Goal: Task Accomplishment & Management: Use online tool/utility

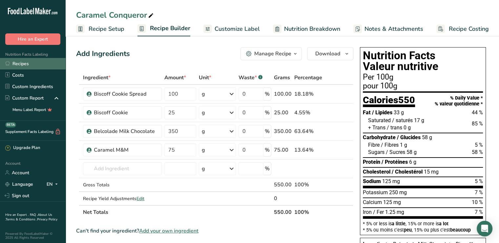
click at [25, 61] on link "Recipes" at bounding box center [33, 63] width 66 height 11
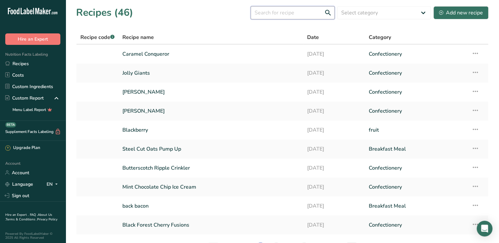
click at [271, 13] on input "text" at bounding box center [292, 12] width 84 height 13
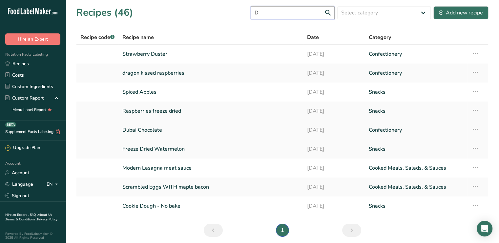
type input "D"
click at [143, 133] on link "Dubai Chocolate" at bounding box center [210, 130] width 177 height 14
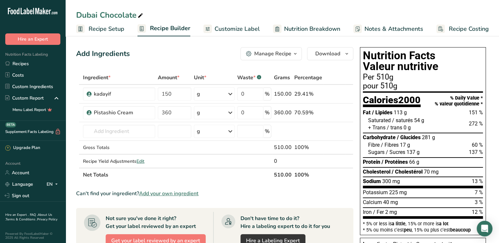
click at [141, 15] on icon at bounding box center [140, 15] width 6 height 9
drag, startPoint x: 138, startPoint y: 15, endPoint x: 75, endPoint y: 14, distance: 63.3
click at [75, 14] on div "Dubai Chocolate" at bounding box center [282, 15] width 433 height 12
type input "DCBC BARBARIAN BAR"
click at [31, 84] on link "Custom Ingredients" at bounding box center [33, 86] width 66 height 11
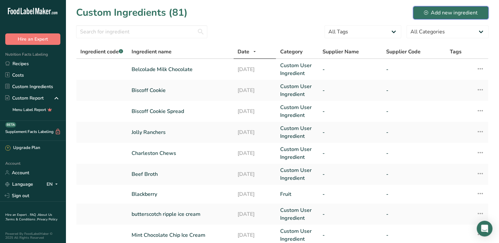
click at [438, 14] on div "Add new ingredient" at bounding box center [451, 13] width 54 height 8
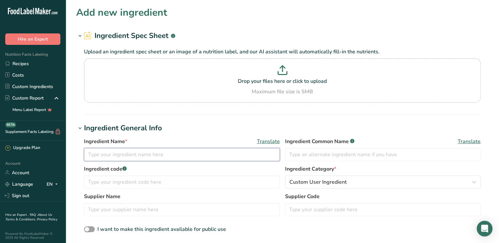
click at [126, 153] on input "text" at bounding box center [182, 154] width 196 height 13
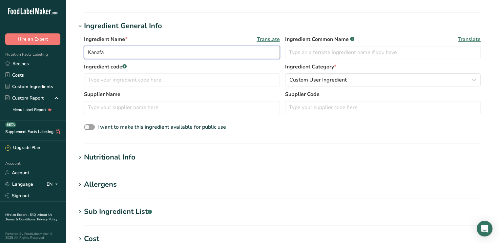
scroll to position [131, 0]
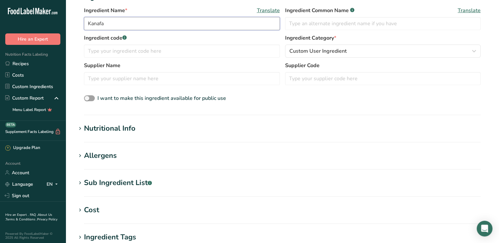
type input "Kanafa"
click at [116, 129] on div "Nutritional Info" at bounding box center [109, 128] width 51 height 11
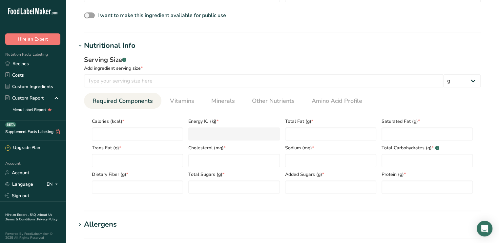
scroll to position [229, 0]
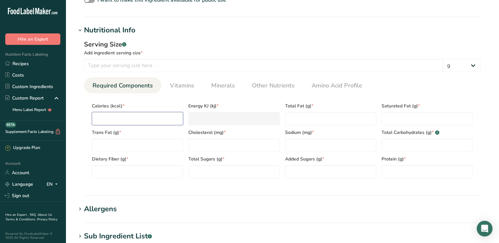
click at [100, 113] on input "number" at bounding box center [137, 118] width 91 height 13
click at [102, 61] on input "number" at bounding box center [263, 65] width 359 height 13
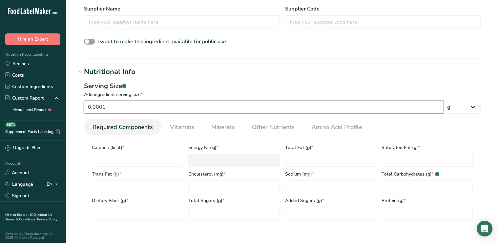
scroll to position [98, 0]
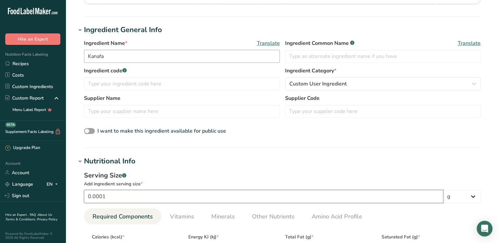
type input "0.0001"
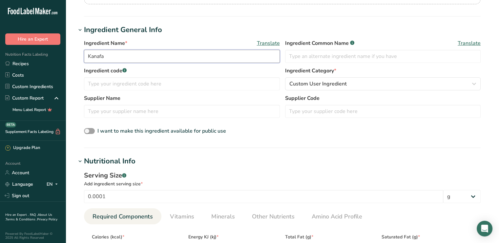
click at [114, 50] on input "Kanafa" at bounding box center [182, 56] width 196 height 13
click at [94, 57] on input "Kanafa Pistachio Filling" at bounding box center [182, 56] width 196 height 13
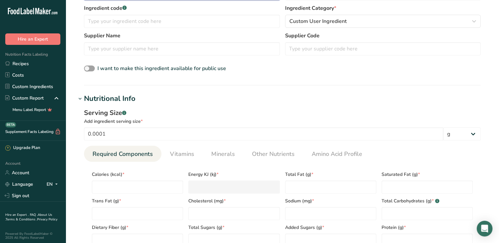
scroll to position [164, 0]
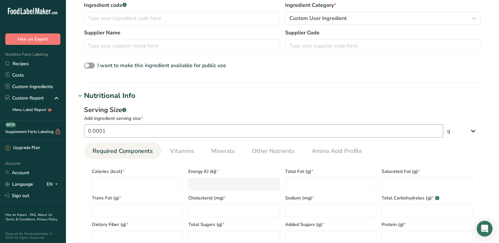
type input "Kunafa Pistachio Filling"
drag, startPoint x: 109, startPoint y: 129, endPoint x: 73, endPoint y: 131, distance: 36.7
click at [73, 131] on section "Add new ingredient Ingredient Spec Sheet .a-a{fill:#347362;}.b-a{fill:#fff;} Up…" at bounding box center [282, 159] width 433 height 647
click at [299, 184] on Fat "number" at bounding box center [330, 184] width 91 height 13
click at [125, 185] on input "number" at bounding box center [137, 184] width 91 height 13
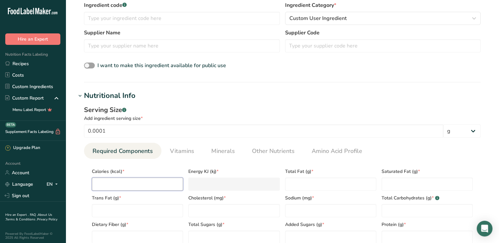
type input "5"
type KJ "20.9"
type input "56"
type KJ "234.3"
type input "562"
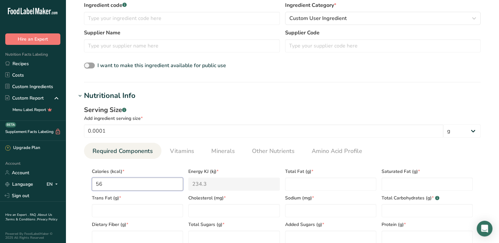
type KJ "2351.4"
type input "562"
click at [317, 186] on Fat "number" at bounding box center [330, 184] width 91 height 13
type Fat "39"
type Fat "17"
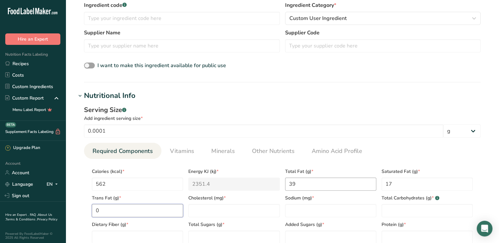
type Fat "0"
type input "57"
type Carbohydrates "36"
type Sugars "30"
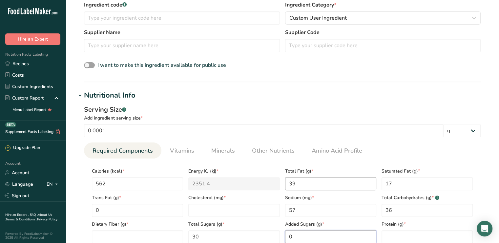
type Sugars "0"
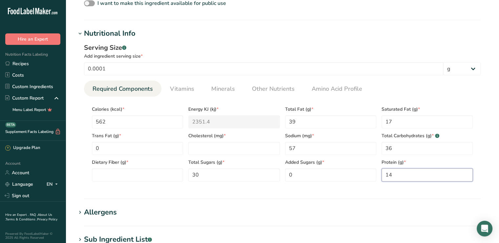
scroll to position [230, 0]
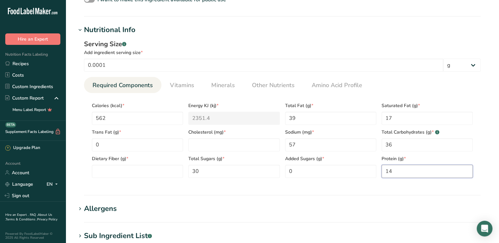
type input "14"
drag, startPoint x: 113, startPoint y: 67, endPoint x: 68, endPoint y: 67, distance: 45.2
click at [68, 67] on section "Add new ingredient Ingredient Spec Sheet .a-a{fill:#347362;}.b-a{fill:#fff;} Up…" at bounding box center [282, 93] width 433 height 647
type input "1000"
click at [211, 26] on h1 "Nutritional Info" at bounding box center [282, 30] width 412 height 11
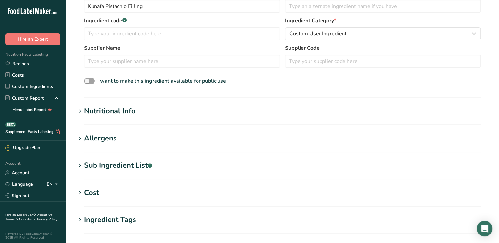
scroll to position [131, 0]
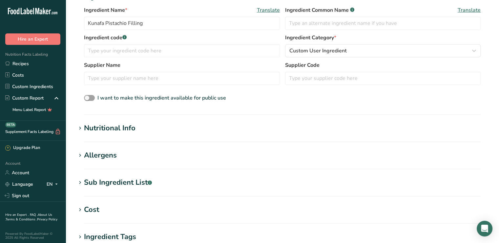
click at [166, 127] on h1 "Nutritional Info" at bounding box center [282, 128] width 412 height 11
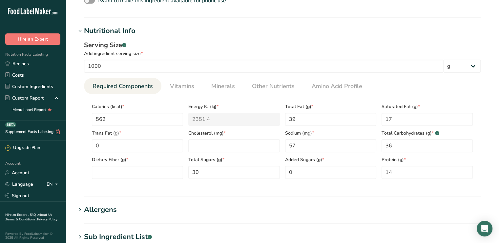
scroll to position [230, 0]
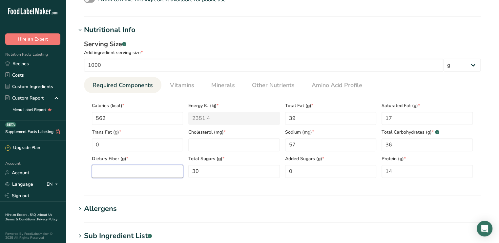
click at [131, 173] on Fiber "number" at bounding box center [137, 171] width 91 height 13
click at [211, 149] on input "number" at bounding box center [233, 144] width 91 height 13
type input "0"
click at [151, 168] on Fiber "number" at bounding box center [137, 171] width 91 height 13
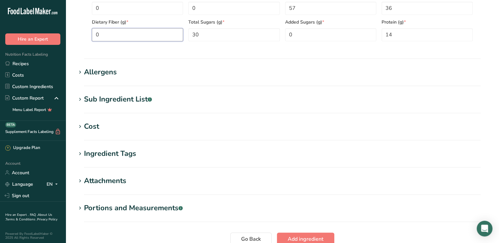
scroll to position [425, 0]
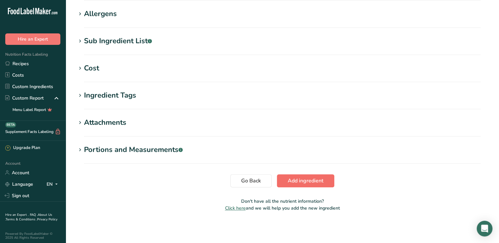
type Fiber "0"
click at [303, 182] on span "Add ingredient" at bounding box center [306, 181] width 36 height 8
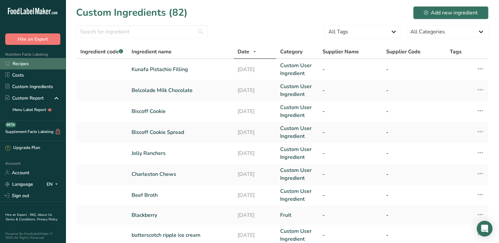
click at [25, 63] on link "Recipes" at bounding box center [33, 63] width 66 height 11
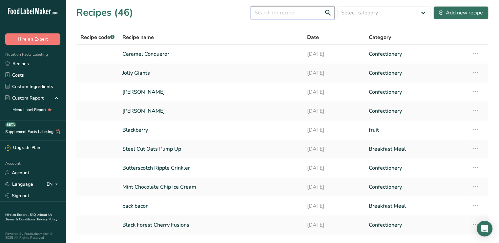
click at [269, 9] on input "text" at bounding box center [292, 12] width 84 height 13
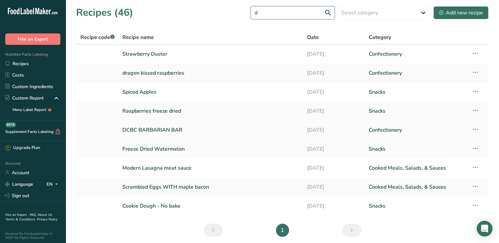
type input "d"
click at [250, 129] on link "DCBC BARBARIAN BAR" at bounding box center [210, 130] width 177 height 14
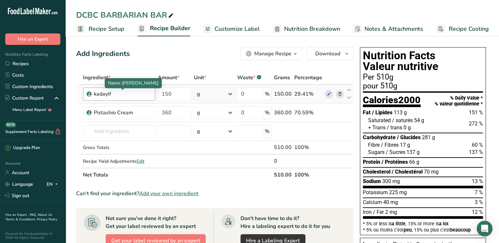
click at [114, 94] on div "kadayif" at bounding box center [122, 94] width 57 height 8
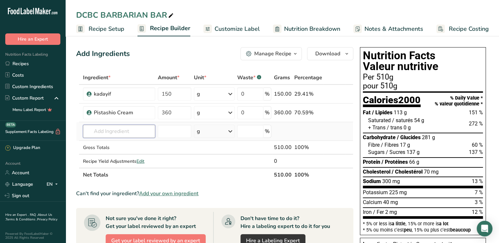
click at [100, 136] on input "text" at bounding box center [119, 131] width 72 height 13
type input "kunafa"
click at [99, 145] on p "Kunafa Pistachio Filling" at bounding box center [115, 144] width 54 height 7
type input "Kunafa Pistachio Filling"
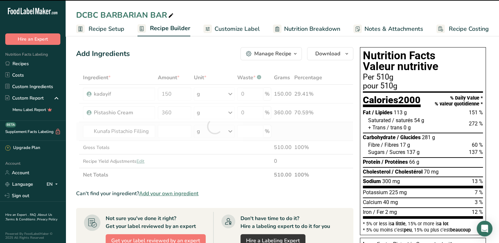
type input "0"
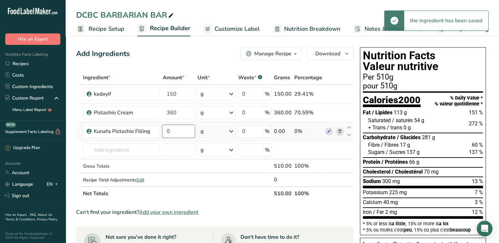
drag, startPoint x: 170, startPoint y: 128, endPoint x: 162, endPoint y: 135, distance: 10.7
click at [162, 135] on input "0" at bounding box center [178, 131] width 32 height 13
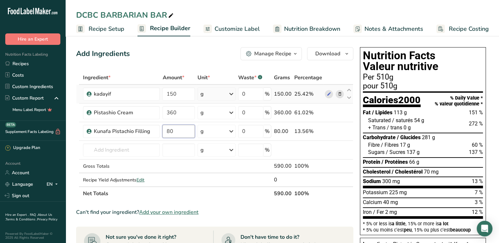
type input "80"
click at [339, 94] on div "Ingredient * Amount * Unit * Waste * .a-a{fill:#347362;}.b-a{fill:#fff;} Grams …" at bounding box center [214, 136] width 277 height 130
click at [339, 96] on icon at bounding box center [339, 94] width 5 height 7
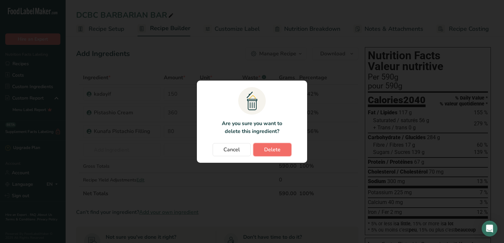
click at [276, 150] on span "Delete" at bounding box center [272, 150] width 16 height 8
type input "360"
type input "80"
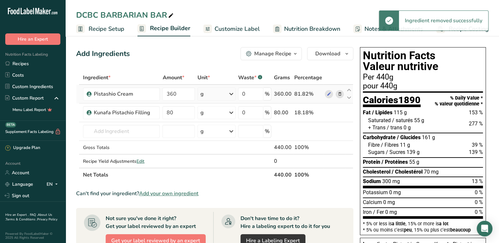
click at [341, 92] on icon at bounding box center [339, 94] width 5 height 7
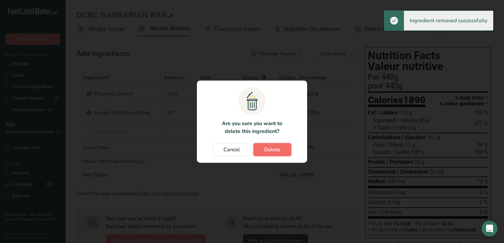
click at [276, 148] on span "Delete" at bounding box center [272, 150] width 16 height 8
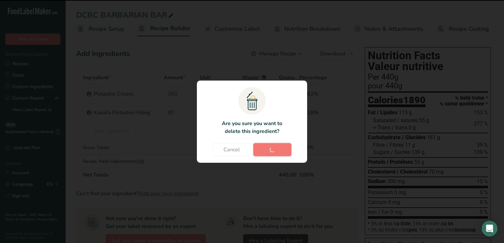
type input "80"
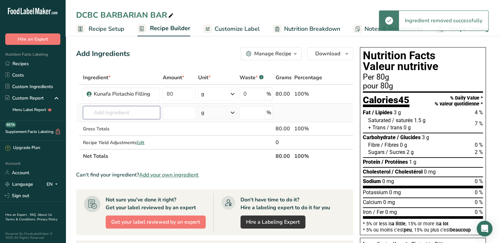
click at [89, 112] on input "text" at bounding box center [121, 112] width 77 height 13
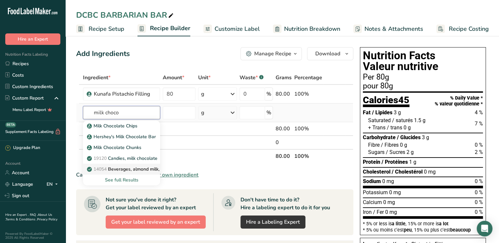
type input "milk choco"
click at [128, 167] on p "14054 Beverages, almond milk, chocolate, ready-to-drink" at bounding box center [151, 169] width 126 height 7
type input "Beverages, almond milk, chocolate, ready-to-drink"
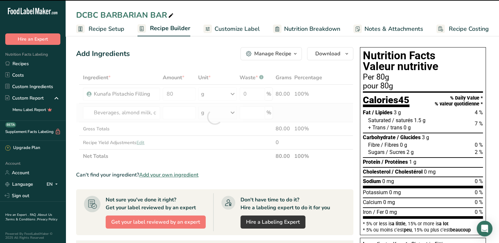
type input "0"
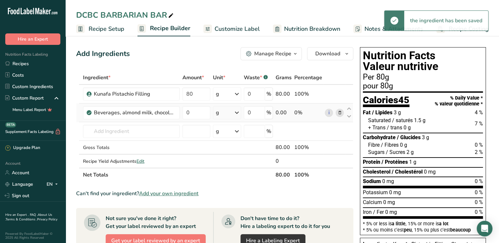
click at [341, 112] on icon at bounding box center [339, 112] width 5 height 7
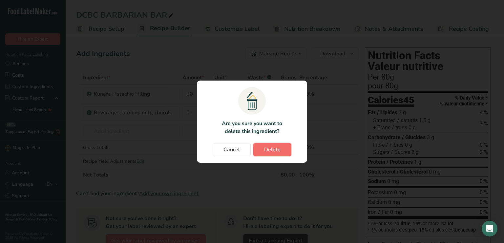
click at [274, 150] on span "Delete" at bounding box center [272, 150] width 16 height 8
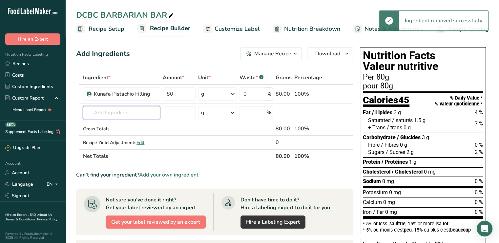
click at [99, 114] on input "text" at bounding box center [121, 112] width 77 height 13
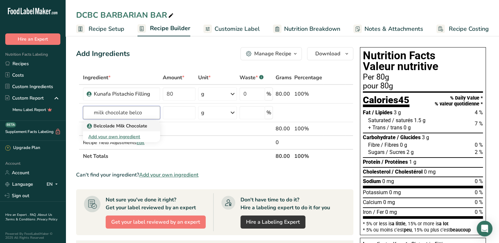
type input "milk chocolate belco"
click at [111, 124] on p "Belcolade Milk Chocolate" at bounding box center [117, 126] width 59 height 7
type input "Belcolade Milk Chocolate"
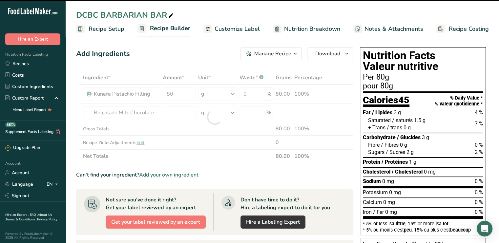
type input "0"
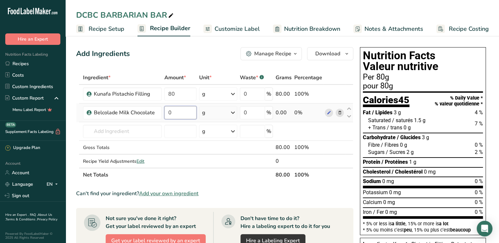
drag, startPoint x: 171, startPoint y: 111, endPoint x: 169, endPoint y: 113, distance: 3.5
click at [169, 113] on input "0" at bounding box center [180, 112] width 32 height 13
type input "100"
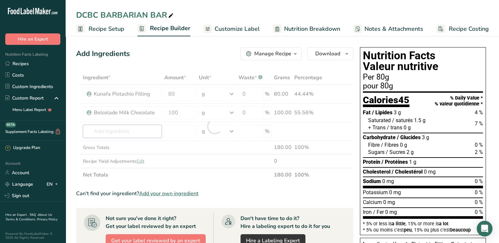
click at [99, 131] on div "Ingredient * Amount * Unit * Waste * .a-a{fill:#347362;}.b-a{fill:#fff;} Grams …" at bounding box center [214, 126] width 277 height 111
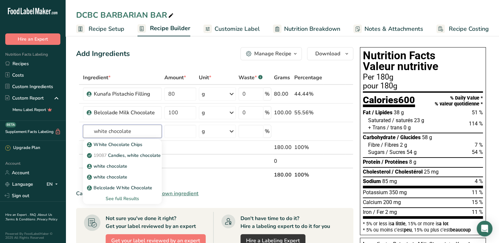
type input "white chocolate"
click at [128, 200] on div "See full Results" at bounding box center [122, 198] width 68 height 7
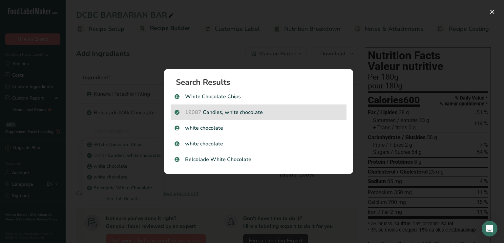
click at [242, 108] on div "19087 Candies, white chocolate" at bounding box center [258, 113] width 176 height 16
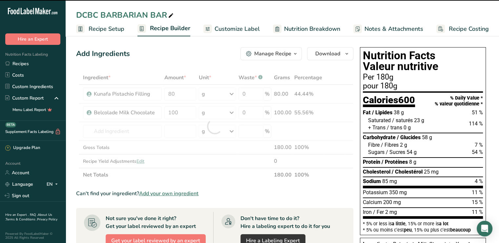
type input "0"
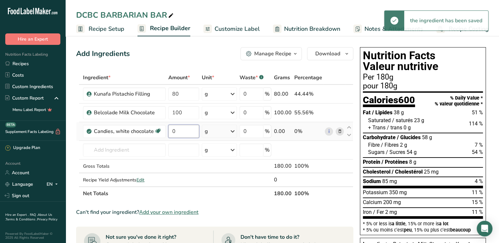
drag, startPoint x: 175, startPoint y: 130, endPoint x: 171, endPoint y: 134, distance: 4.9
click at [171, 134] on input "0" at bounding box center [183, 131] width 31 height 13
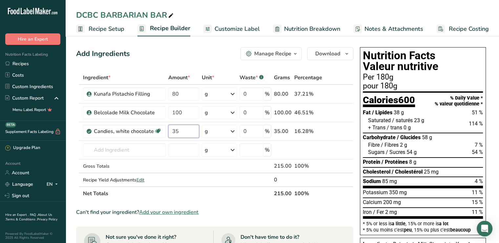
type input "35"
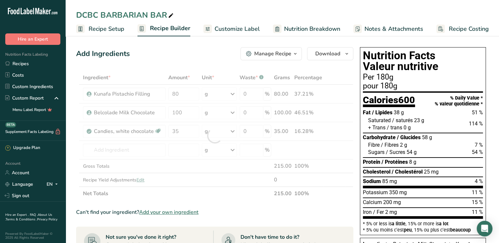
click at [324, 210] on div "Can't find your ingredient? Add your own ingredient" at bounding box center [214, 213] width 277 height 8
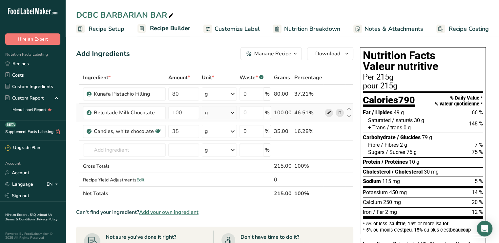
click at [329, 114] on icon at bounding box center [328, 112] width 5 height 7
click at [44, 88] on link "Custom Ingredients" at bounding box center [33, 86] width 66 height 11
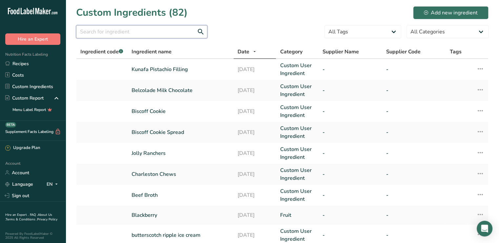
click at [131, 34] on input "text" at bounding box center [141, 31] width 131 height 13
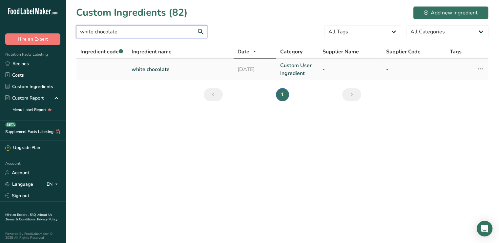
type input "white chocolate"
click at [180, 62] on td "white chocolate" at bounding box center [181, 69] width 106 height 21
click at [157, 69] on link "white chocolate" at bounding box center [180, 70] width 98 height 8
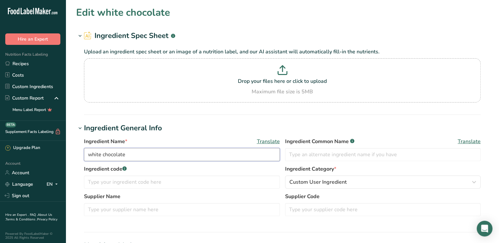
click at [136, 154] on input "white chocolate" at bounding box center [182, 154] width 196 height 13
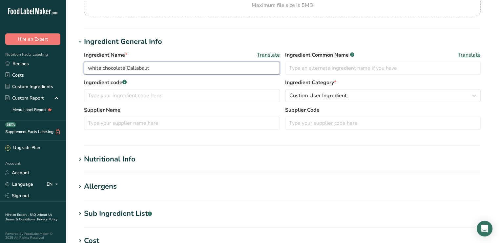
scroll to position [98, 0]
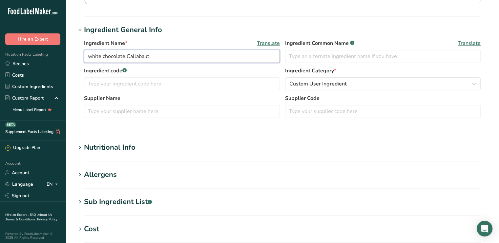
type input "white chocolate Callabaut"
click at [130, 149] on div "Nutritional Info" at bounding box center [109, 147] width 51 height 11
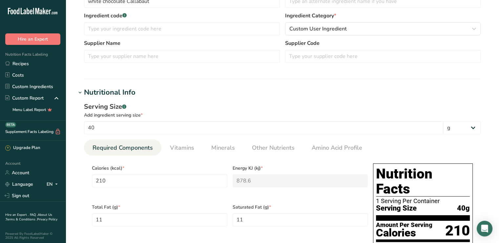
scroll to position [164, 0]
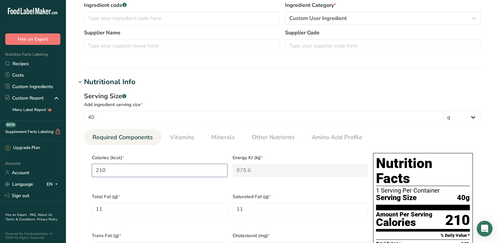
click at [105, 175] on input "210" at bounding box center [159, 170] width 135 height 13
type input "21"
type KJ "87.9"
type input "2"
type KJ "8.4"
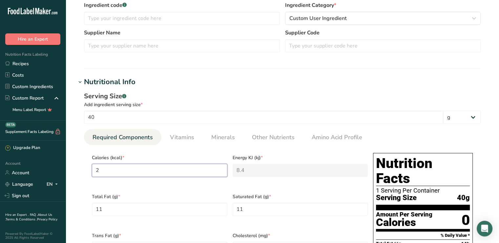
type input "22"
type KJ "92"
type input "220"
type KJ "920.5"
type input "220"
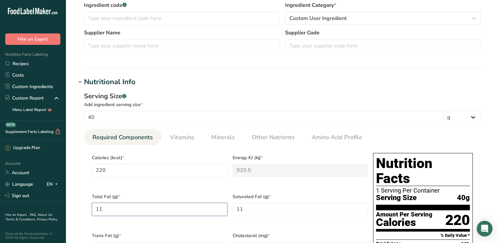
click at [110, 206] on Fat "11" at bounding box center [159, 209] width 135 height 13
drag, startPoint x: 110, startPoint y: 206, endPoint x: 101, endPoint y: 209, distance: 8.9
click at [101, 209] on Fat "11" at bounding box center [159, 209] width 135 height 13
type Fat "14"
type Fat "9"
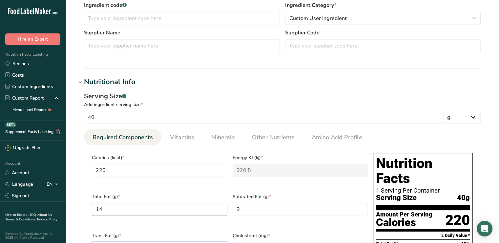
scroll to position [170, 0]
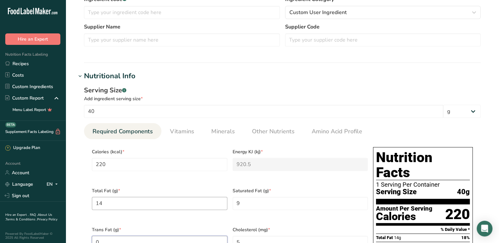
type Fat "0"
type input "10"
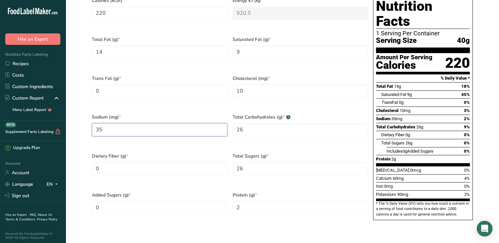
type input "35"
type Carbohydrates "23"
type Sugars "22"
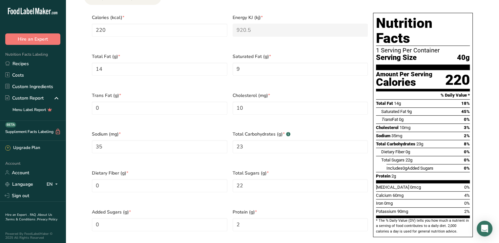
scroll to position [173, 0]
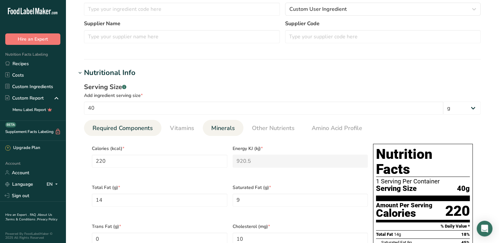
click at [214, 127] on span "Minerals" at bounding box center [223, 128] width 24 height 9
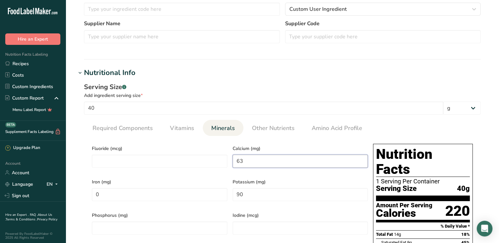
drag, startPoint x: 251, startPoint y: 162, endPoint x: 228, endPoint y: 164, distance: 24.0
type input "75"
type input "0.2"
type input "125"
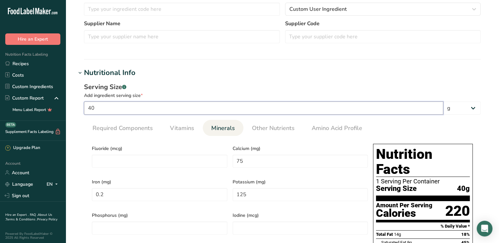
click at [387, 112] on input "40" at bounding box center [263, 108] width 359 height 13
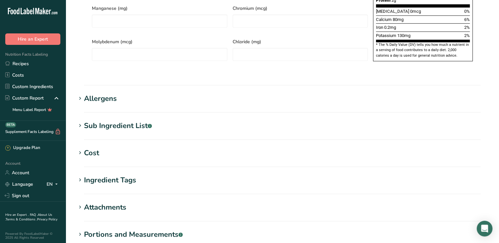
scroll to position [548, 0]
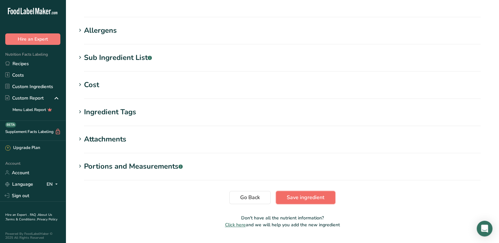
click at [303, 194] on span "Save ingredient" at bounding box center [306, 198] width 38 height 8
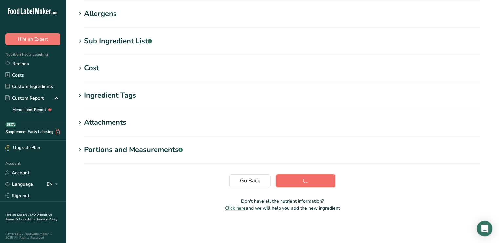
scroll to position [103, 0]
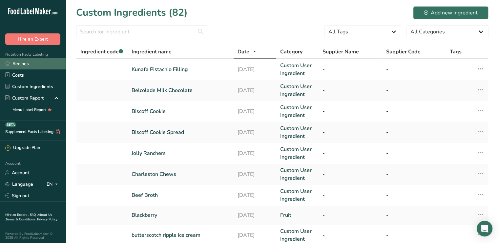
click at [21, 67] on link "Recipes" at bounding box center [33, 63] width 66 height 11
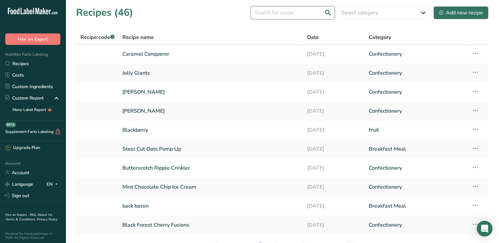
click at [274, 10] on input "text" at bounding box center [292, 12] width 84 height 13
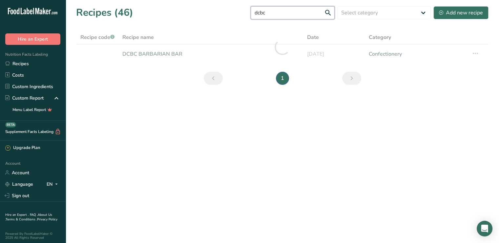
type input "dcbc"
click at [144, 59] on div at bounding box center [282, 46] width 412 height 33
click at [145, 59] on link "DCBC BARBARIAN BAR" at bounding box center [210, 54] width 177 height 14
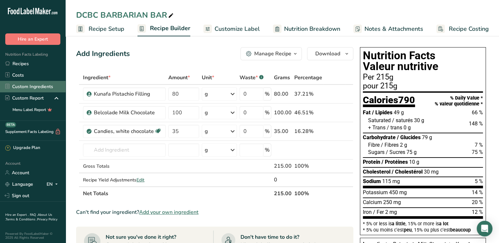
click at [17, 88] on link "Custom Ingredients" at bounding box center [33, 86] width 66 height 11
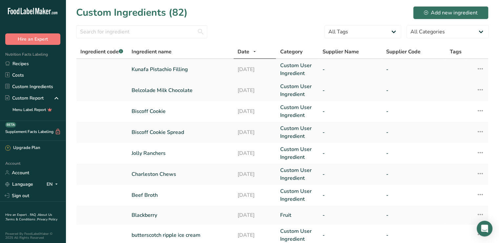
click at [153, 68] on link "Kunafa Pistachio Filling" at bounding box center [180, 70] width 98 height 8
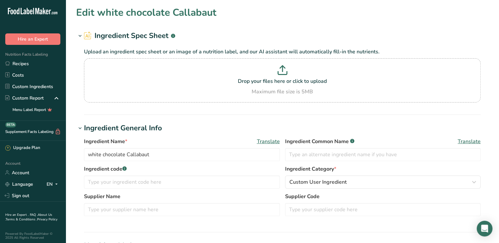
type input "Kunafa Pistachio Filling"
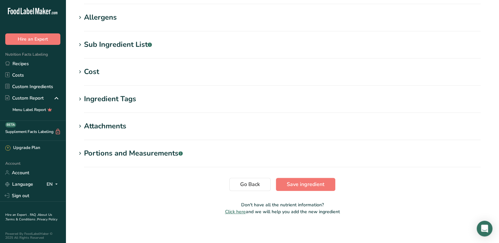
scroll to position [259, 0]
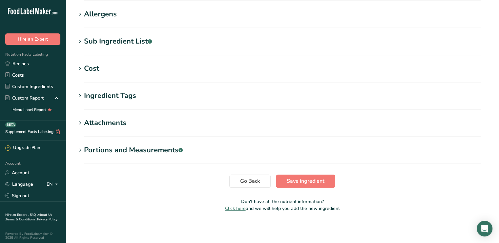
click at [96, 67] on div "Cost" at bounding box center [91, 68] width 15 height 11
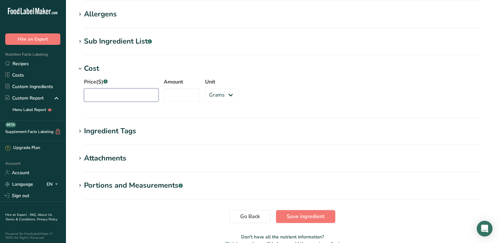
click at [121, 97] on input "Price($) .a-a{fill:#347362;}.b-a{fill:#fff;}" at bounding box center [121, 95] width 74 height 13
type input "59.99"
type input "1"
click at [206, 97] on select "Grams kg mg mcg lb oz" at bounding box center [221, 95] width 33 height 13
select select "1"
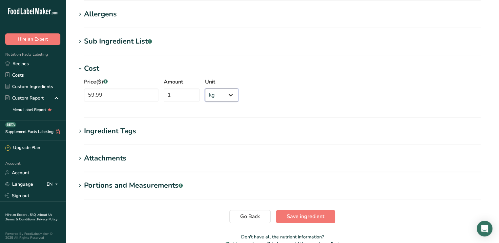
click at [205, 89] on select "Grams kg mg mcg lb oz" at bounding box center [221, 95] width 33 height 13
click at [302, 223] on section "Edit [PERSON_NAME] Filling Ingredient Spec Sheet .a-a{fill:#347362;}.b-a{fill:#…" at bounding box center [282, -1] width 433 height 517
click at [301, 218] on span "Save ingredient" at bounding box center [306, 217] width 38 height 8
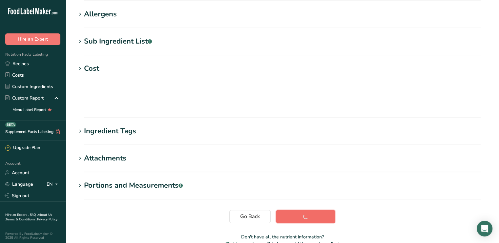
scroll to position [103, 0]
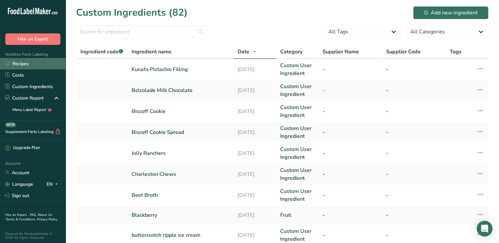
click at [37, 64] on link "Recipes" at bounding box center [33, 63] width 66 height 11
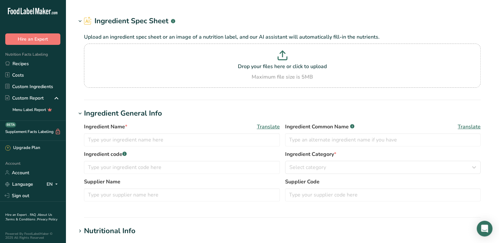
type input "Belcolade Milk Chocolate"
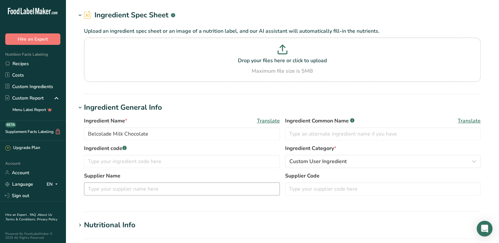
scroll to position [131, 0]
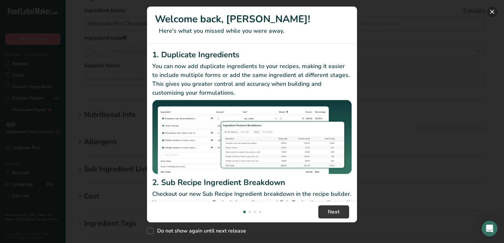
click at [493, 10] on button "New Features" at bounding box center [492, 12] width 10 height 10
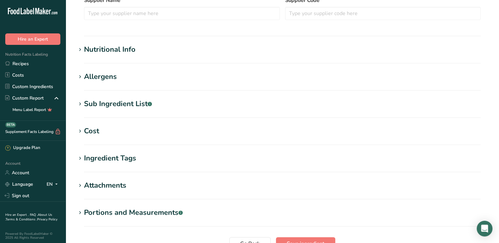
scroll to position [197, 0]
click at [102, 134] on h1 "Cost" at bounding box center [282, 131] width 412 height 11
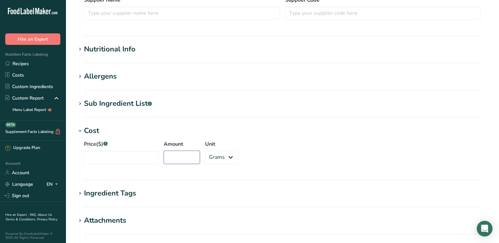
click at [179, 153] on input "Amount" at bounding box center [182, 157] width 36 height 13
click at [209, 160] on select "Grams kg mg mcg lb oz" at bounding box center [221, 157] width 33 height 13
select select "1"
click at [205, 151] on select "Grams kg mg mcg lb oz" at bounding box center [221, 157] width 33 height 13
click at [175, 157] on input "Amount" at bounding box center [182, 157] width 36 height 13
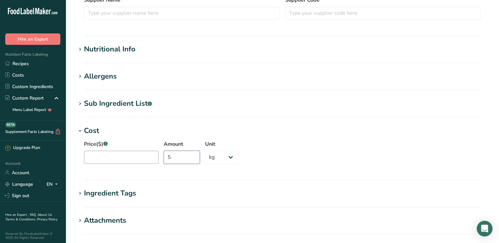
type input "5"
click at [112, 157] on input "Price($) .a-a{fill:#347362;}.b-a{fill:#fff;}" at bounding box center [121, 157] width 74 height 13
type input "109.99"
click at [276, 144] on div "Price($) .a-a{fill:#347362;}.b-a{fill:#fff;} 109.99 Amount 5 Unit Grams kg mg m…" at bounding box center [282, 153] width 412 height 35
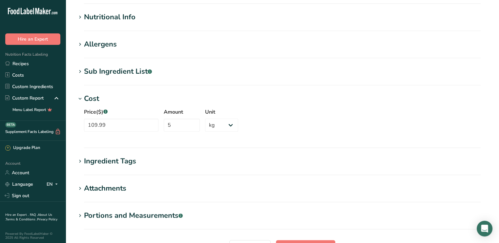
scroll to position [294, 0]
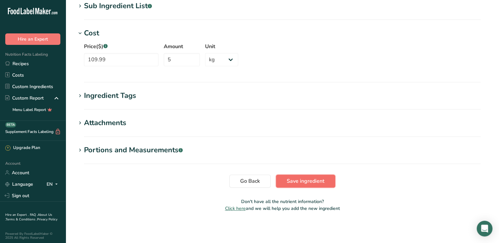
click at [290, 175] on button "Save ingredient" at bounding box center [305, 181] width 59 height 13
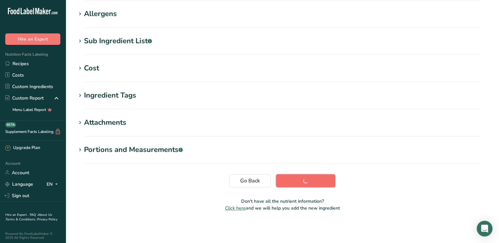
scroll to position [104, 0]
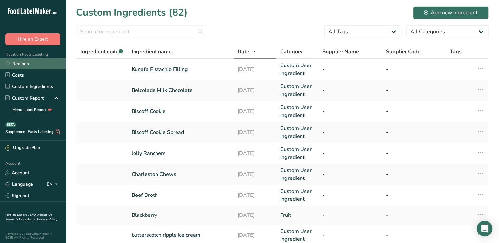
click at [12, 64] on link "Recipes" at bounding box center [33, 63] width 66 height 11
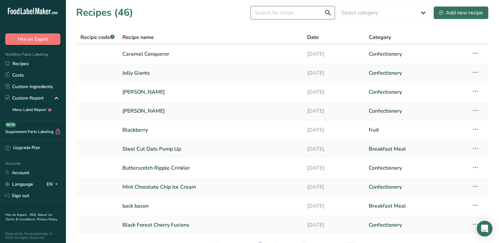
click at [265, 15] on input "text" at bounding box center [292, 12] width 84 height 13
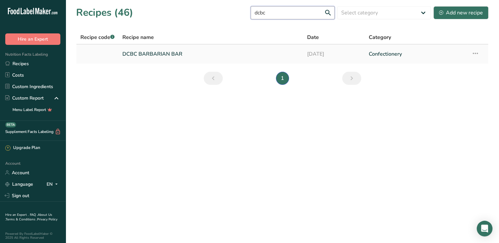
type input "dcbc"
click at [152, 48] on link "DCBC BARBARIAN BAR" at bounding box center [210, 54] width 177 height 14
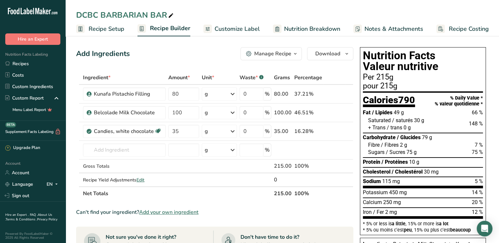
click at [474, 30] on span "Recipe Costing" at bounding box center [468, 29] width 40 height 9
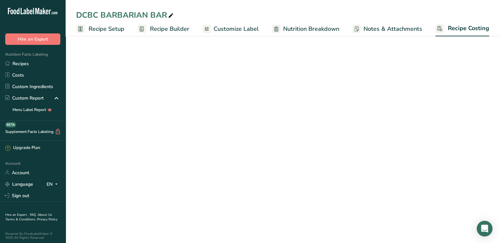
select select "1"
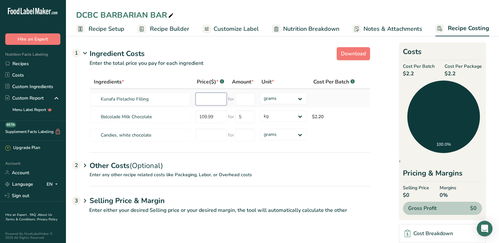
click at [217, 97] on input "number" at bounding box center [210, 99] width 31 height 13
type input "59.99"
type input "1000"
click at [207, 136] on input "number" at bounding box center [208, 135] width 31 height 13
type input "2500"
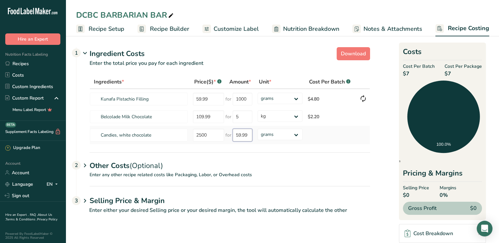
drag, startPoint x: 248, startPoint y: 131, endPoint x: 230, endPoint y: 135, distance: 18.8
click at [230, 135] on div "for 59.99" at bounding box center [238, 135] width 27 height 13
type input "2500"
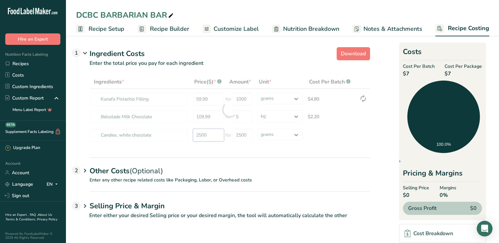
drag, startPoint x: 211, startPoint y: 134, endPoint x: 173, endPoint y: 136, distance: 38.4
click at [173, 136] on div "Ingredients * Price($) * .a-a{fill:#347362;}.b-a{fill:#fff;} Amount * Unit * Co…" at bounding box center [229, 110] width 280 height 70
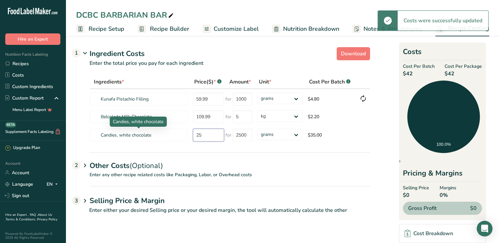
type input "2"
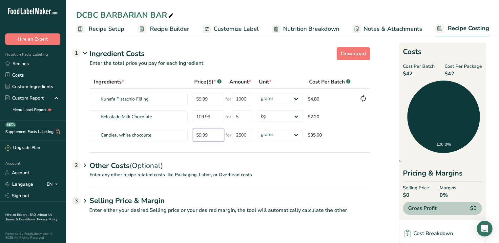
type input "59.99"
click at [321, 161] on div "Other Costs (Optional) 2" at bounding box center [229, 161] width 280 height 19
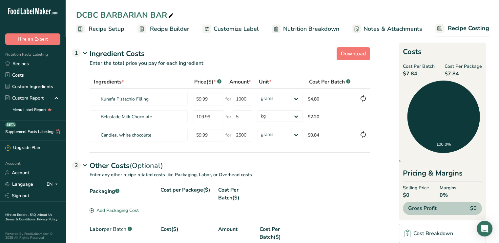
click at [157, 29] on span "Recipe Builder" at bounding box center [169, 29] width 39 height 9
